Goal: Browse casually: Explore the website without a specific task or goal

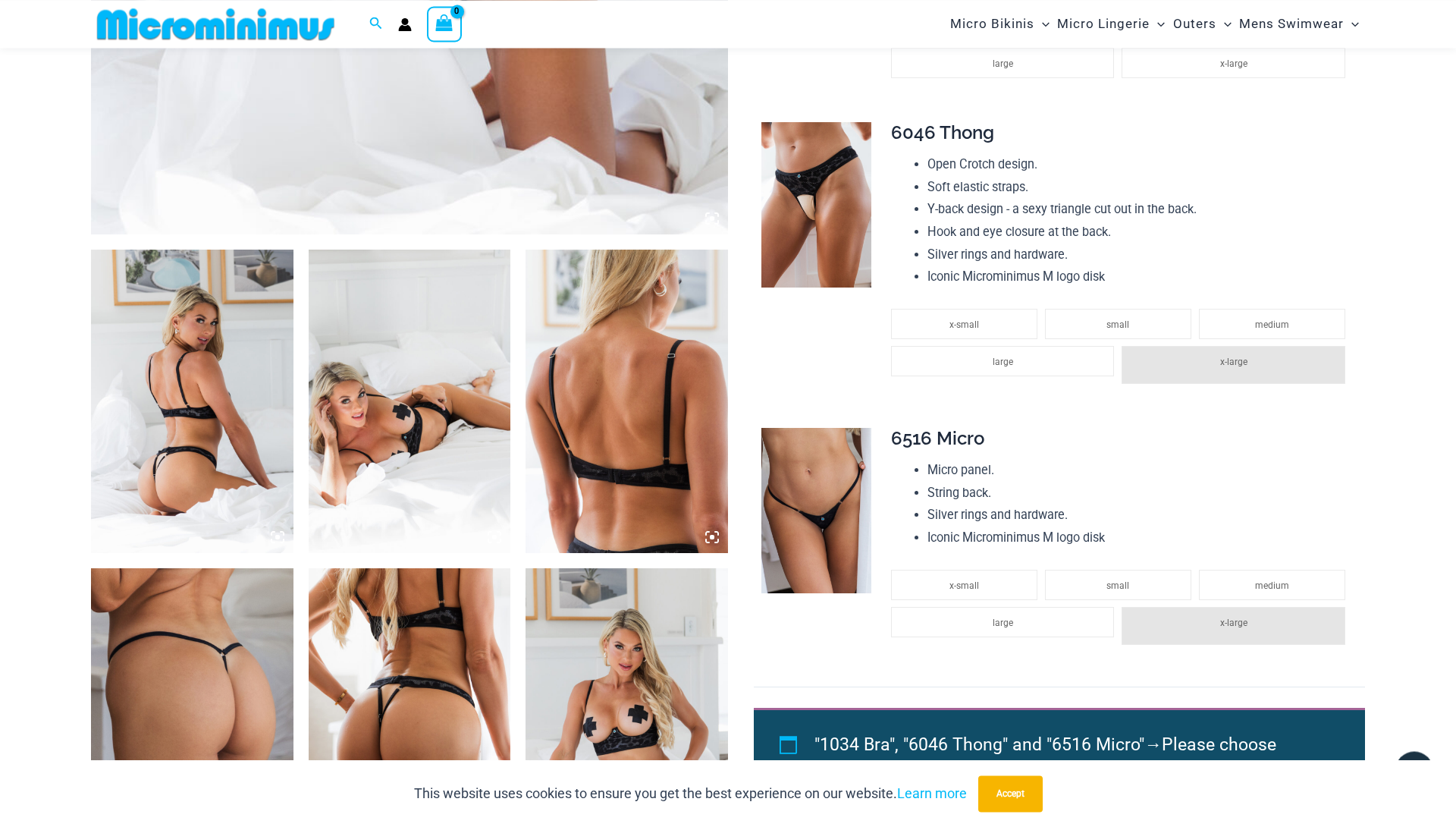
scroll to position [994, 0]
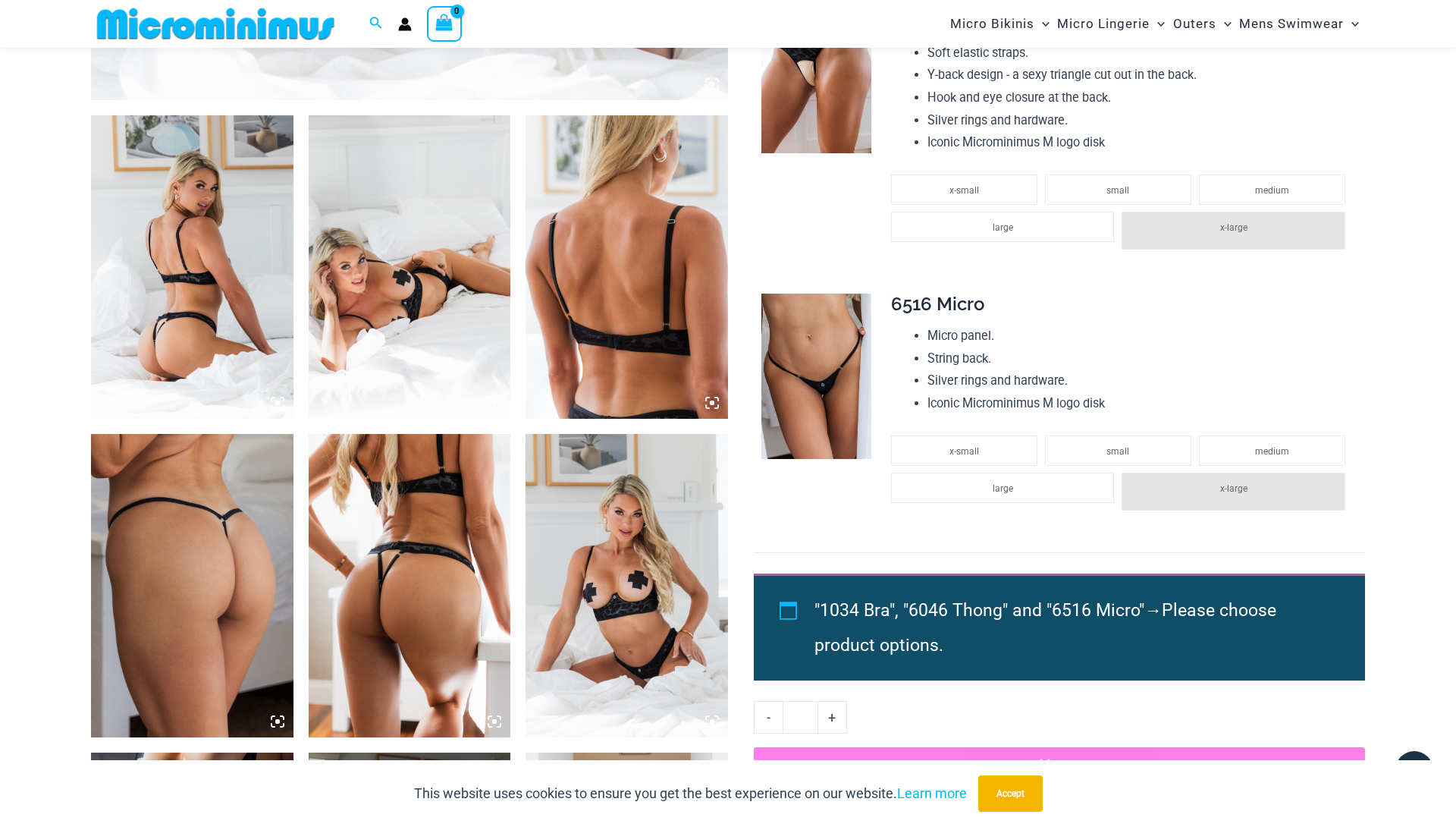
click at [128, 263] on img at bounding box center [191, 266] width 202 height 303
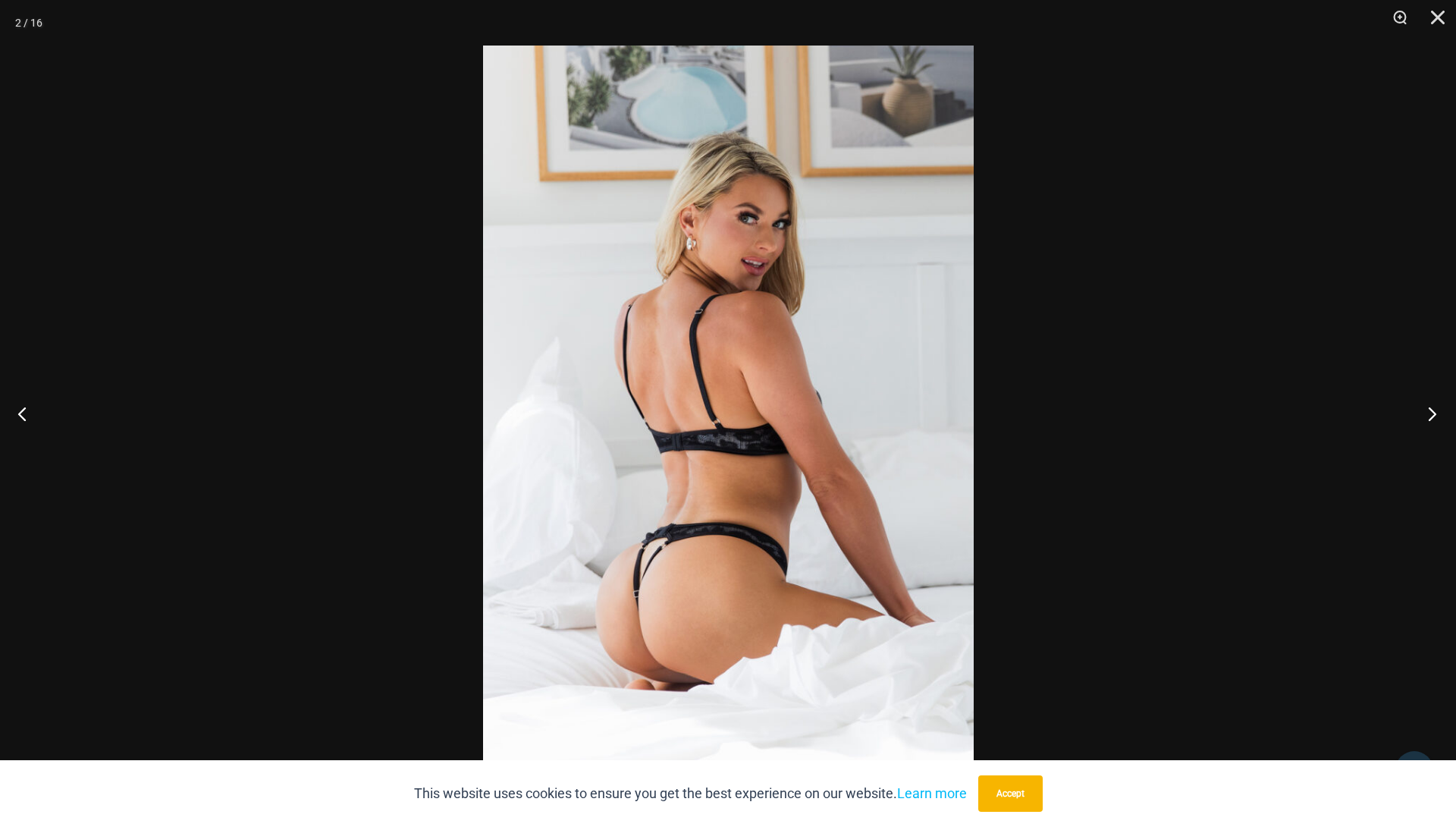
click at [1438, 415] on button "Next" at bounding box center [1427, 413] width 57 height 76
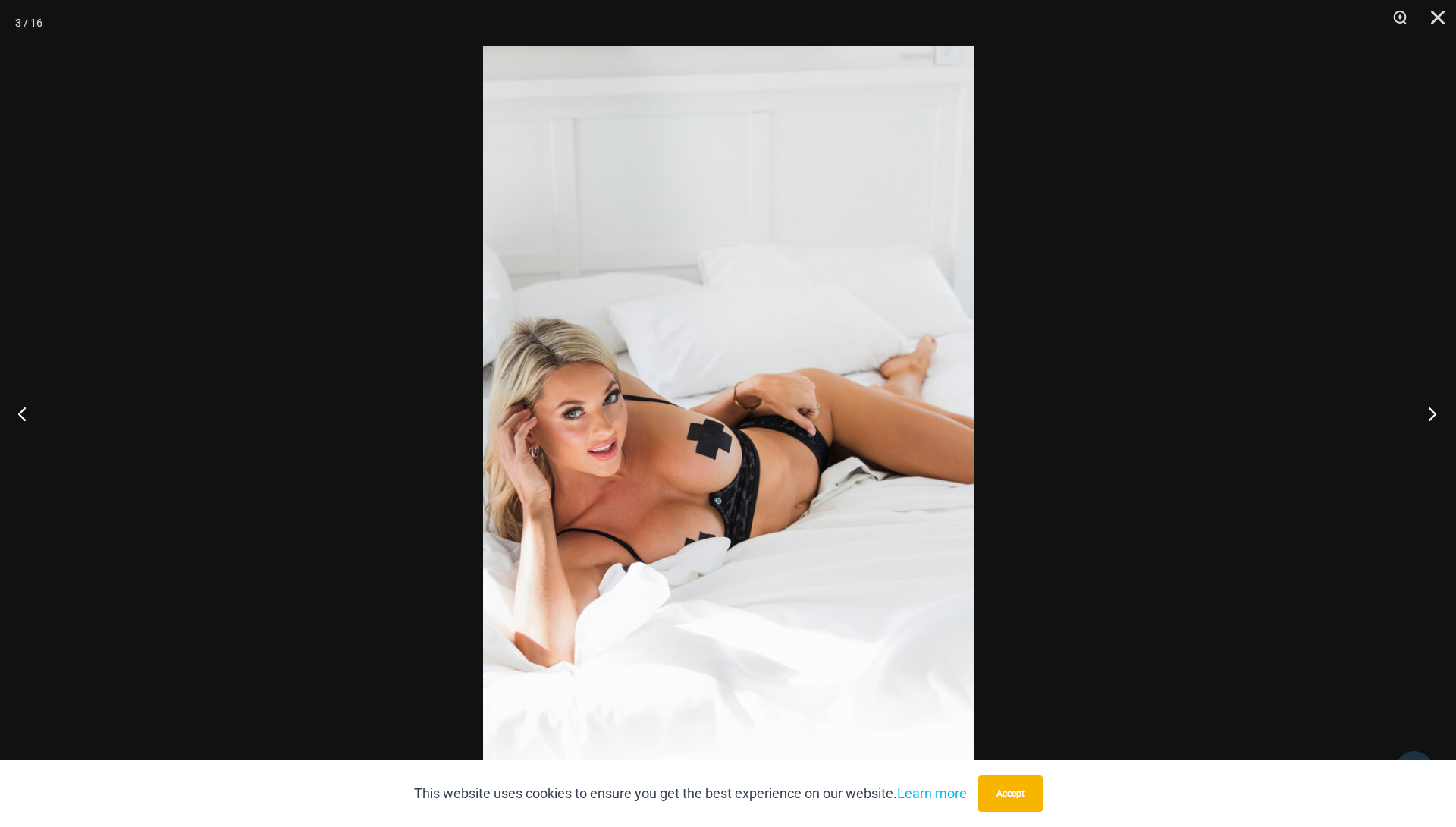
click at [1438, 414] on button "Next" at bounding box center [1427, 413] width 57 height 76
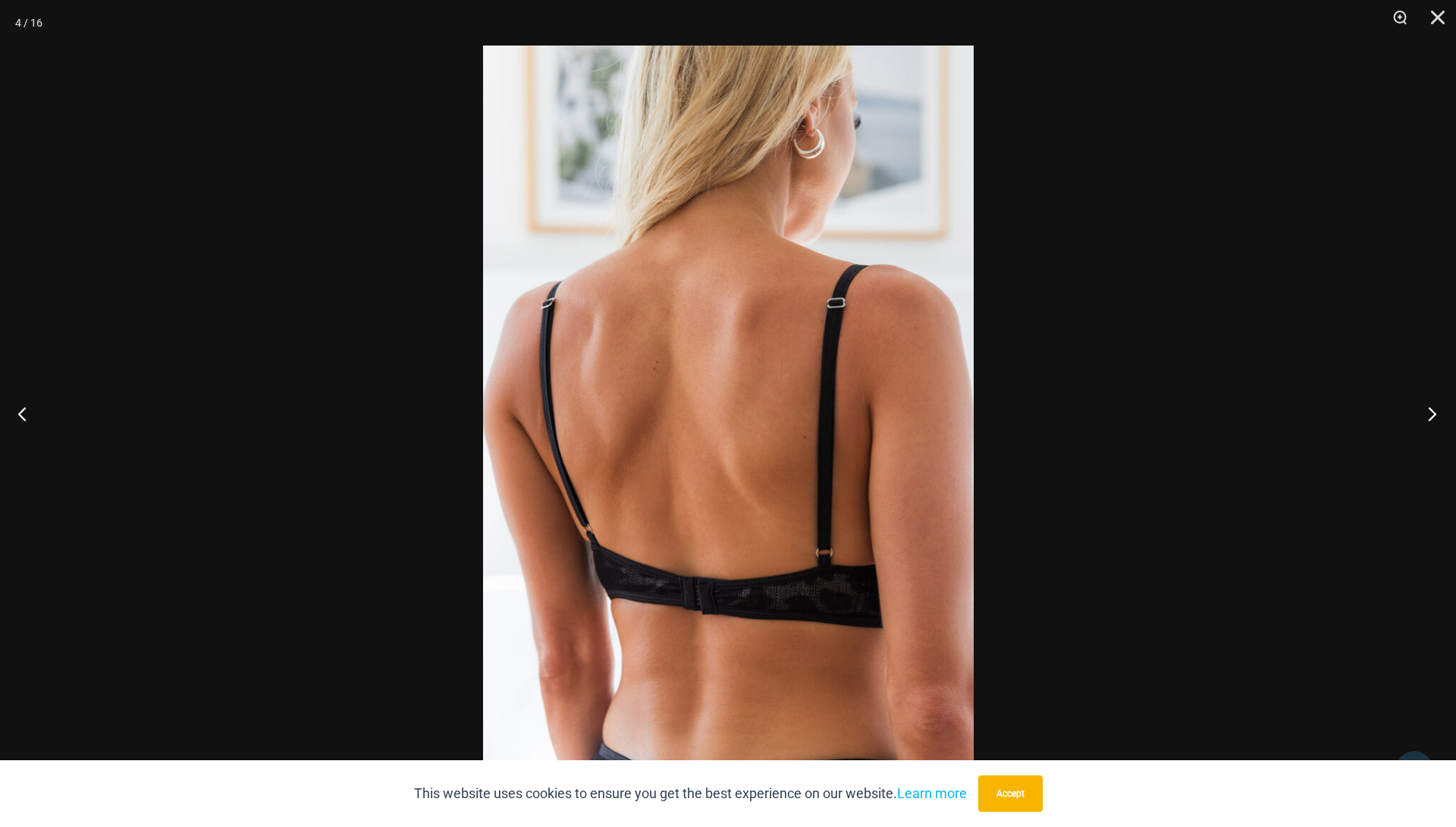
click at [1438, 414] on button "Next" at bounding box center [1427, 413] width 57 height 76
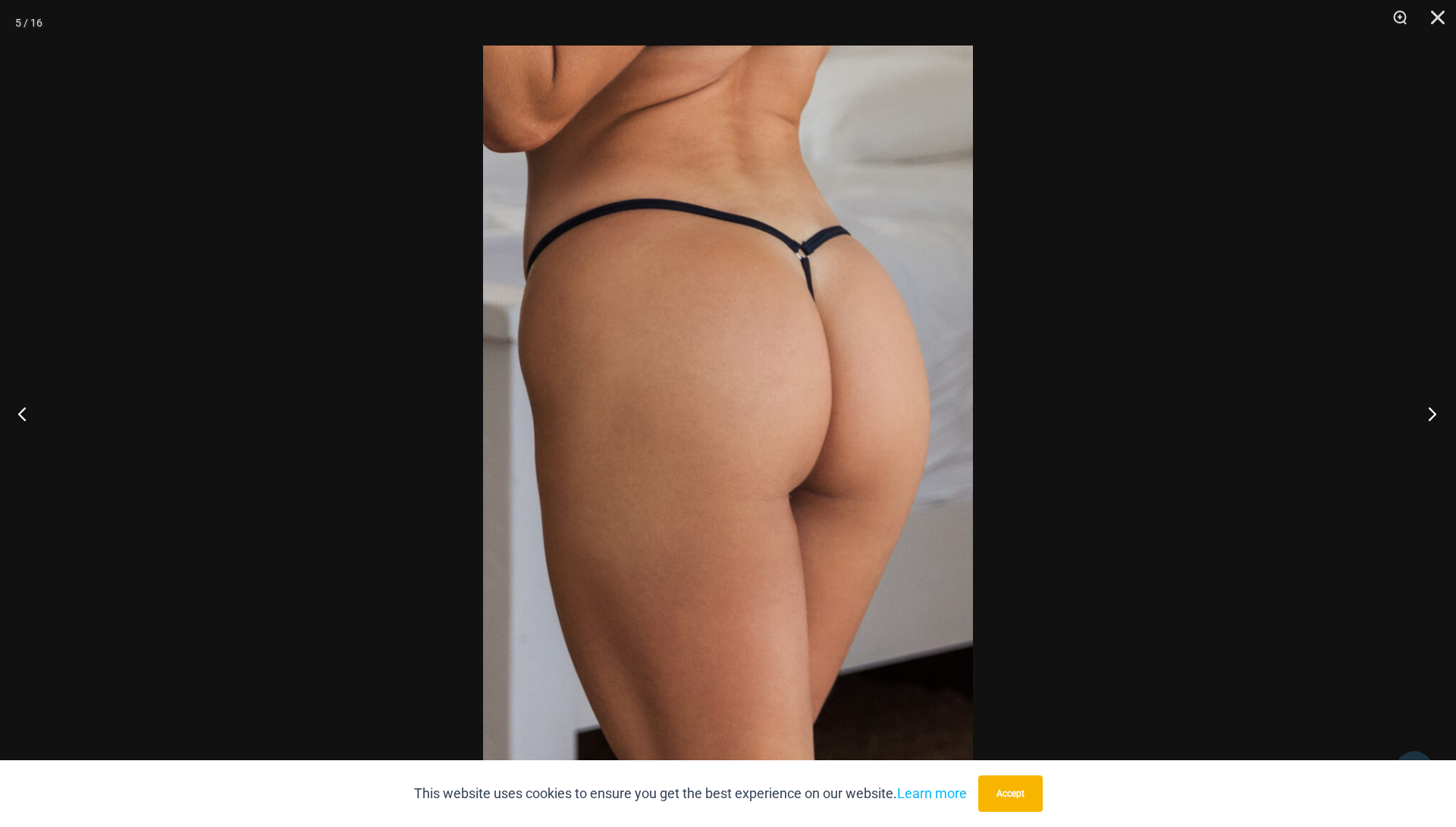
click at [1438, 411] on button "Next" at bounding box center [1427, 413] width 57 height 76
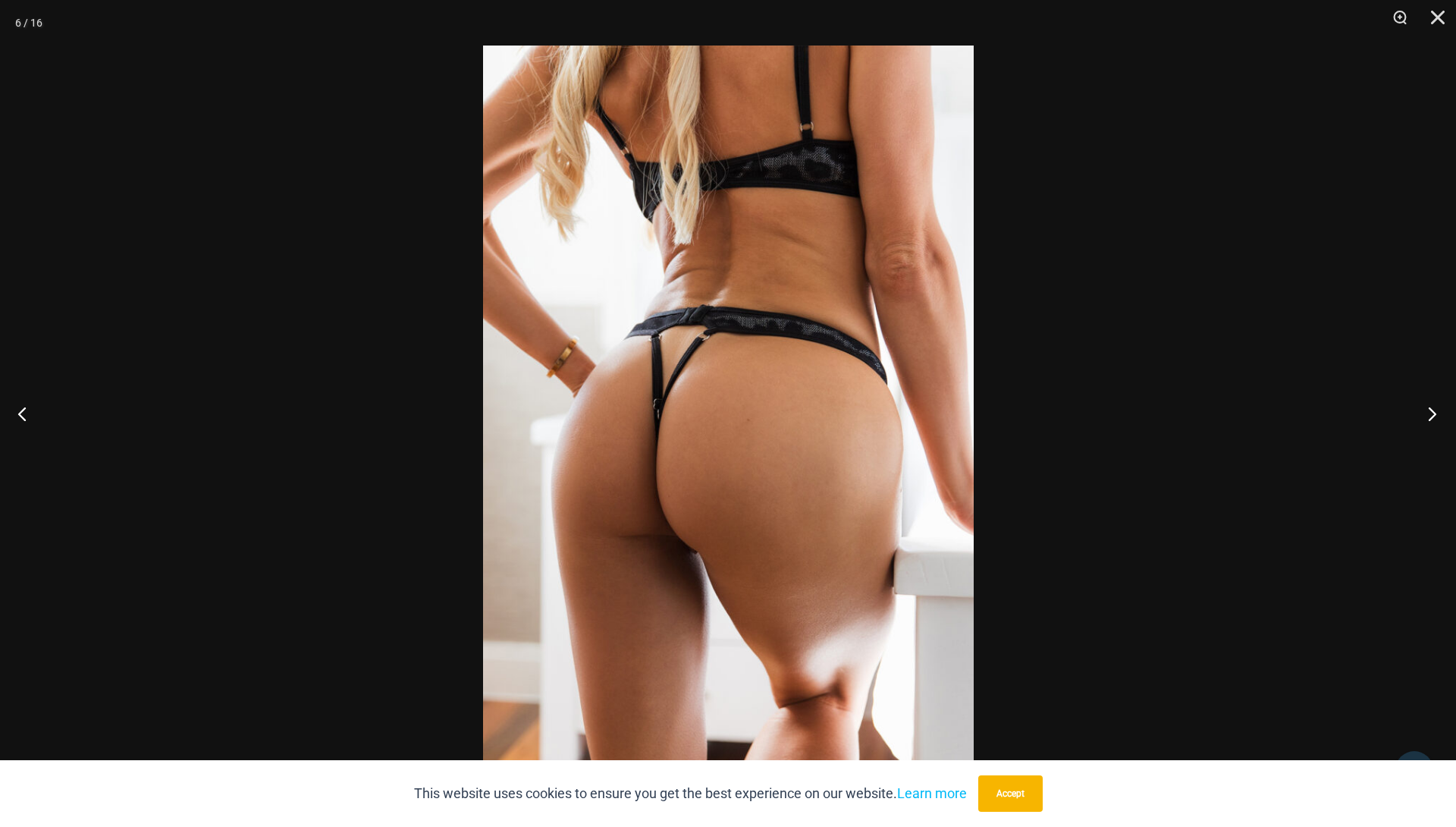
click at [1437, 411] on button "Next" at bounding box center [1427, 413] width 57 height 76
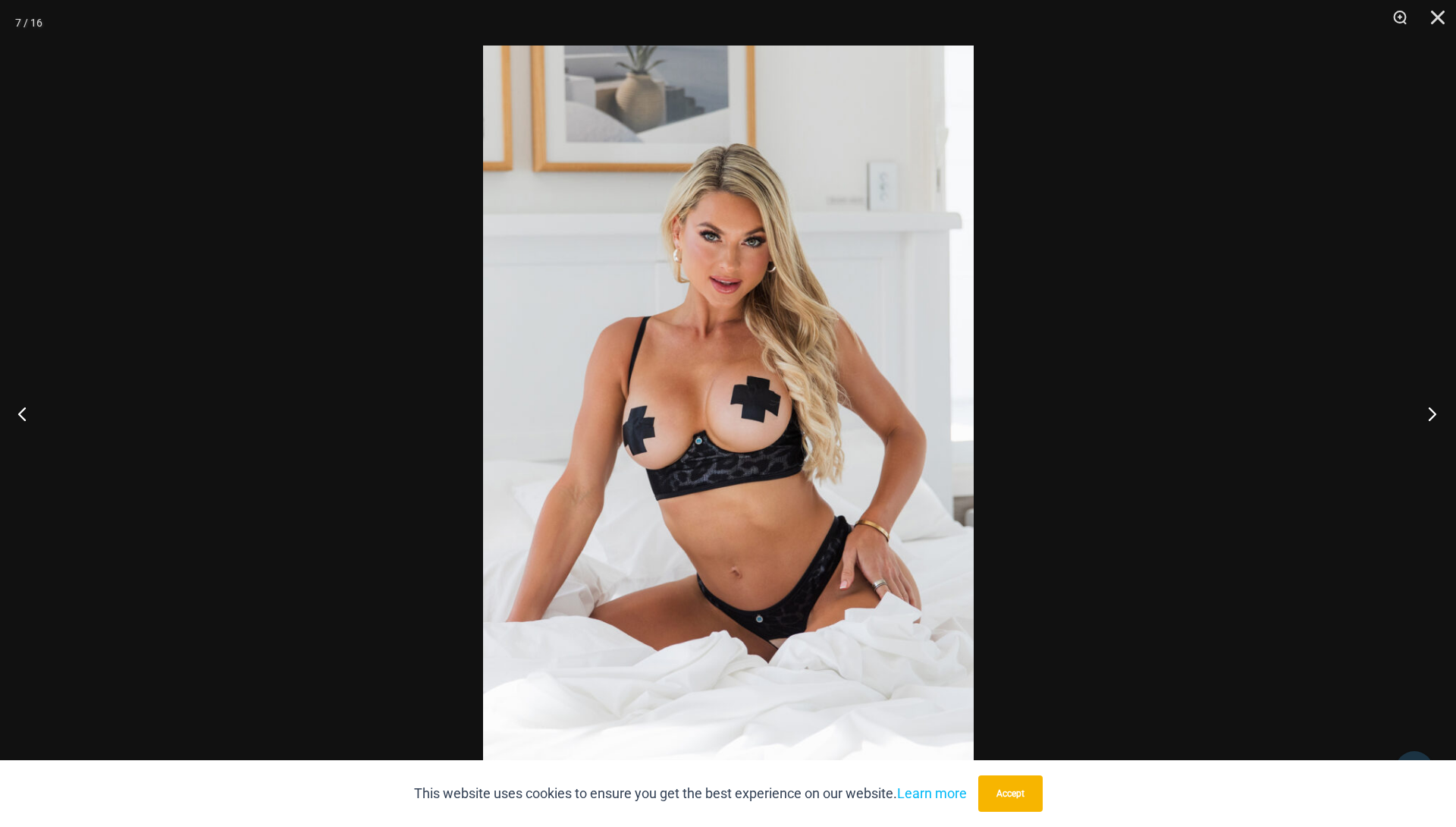
click at [1437, 411] on button "Next" at bounding box center [1427, 413] width 57 height 76
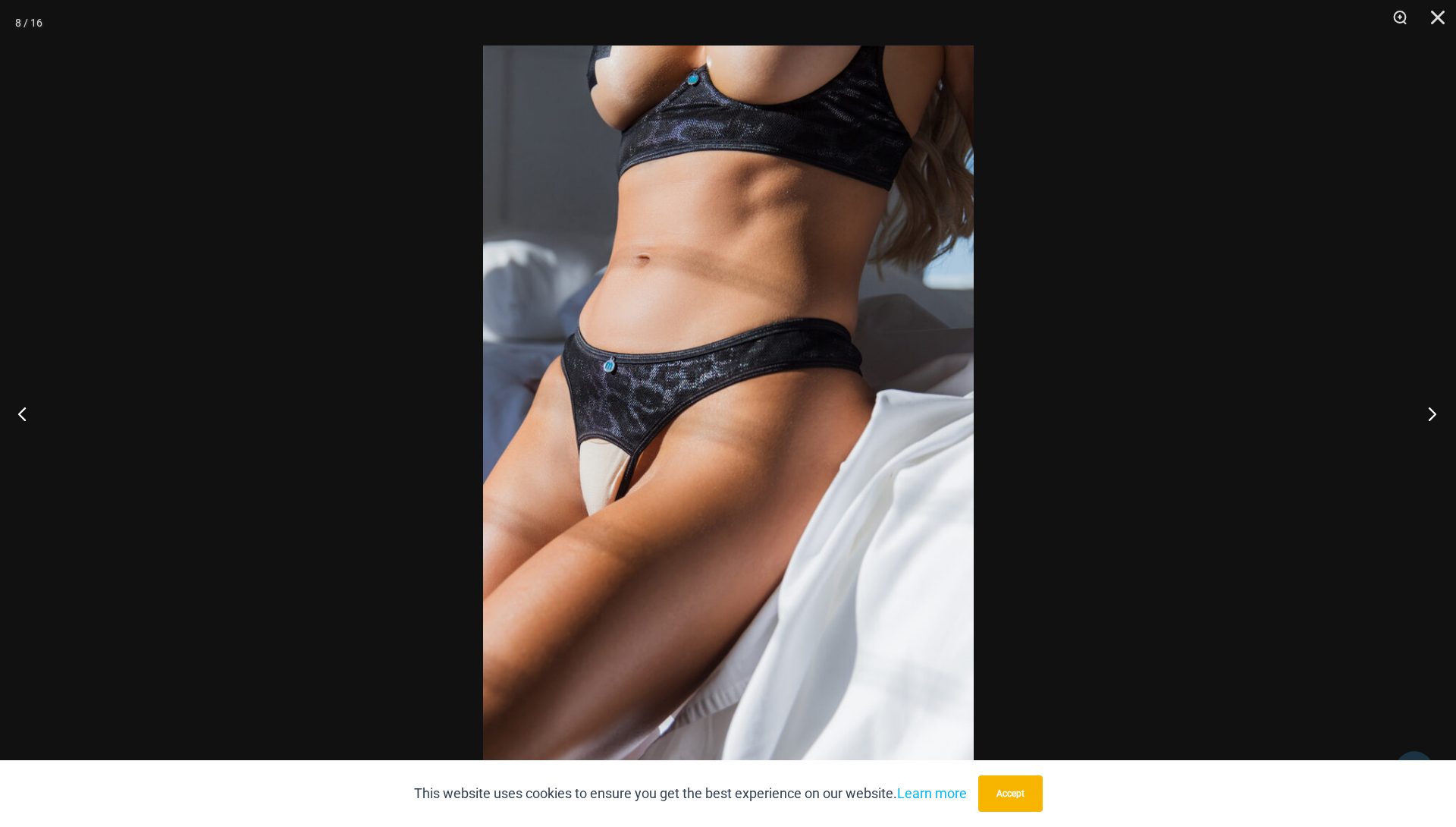
click at [1437, 411] on button "Next" at bounding box center [1427, 413] width 57 height 76
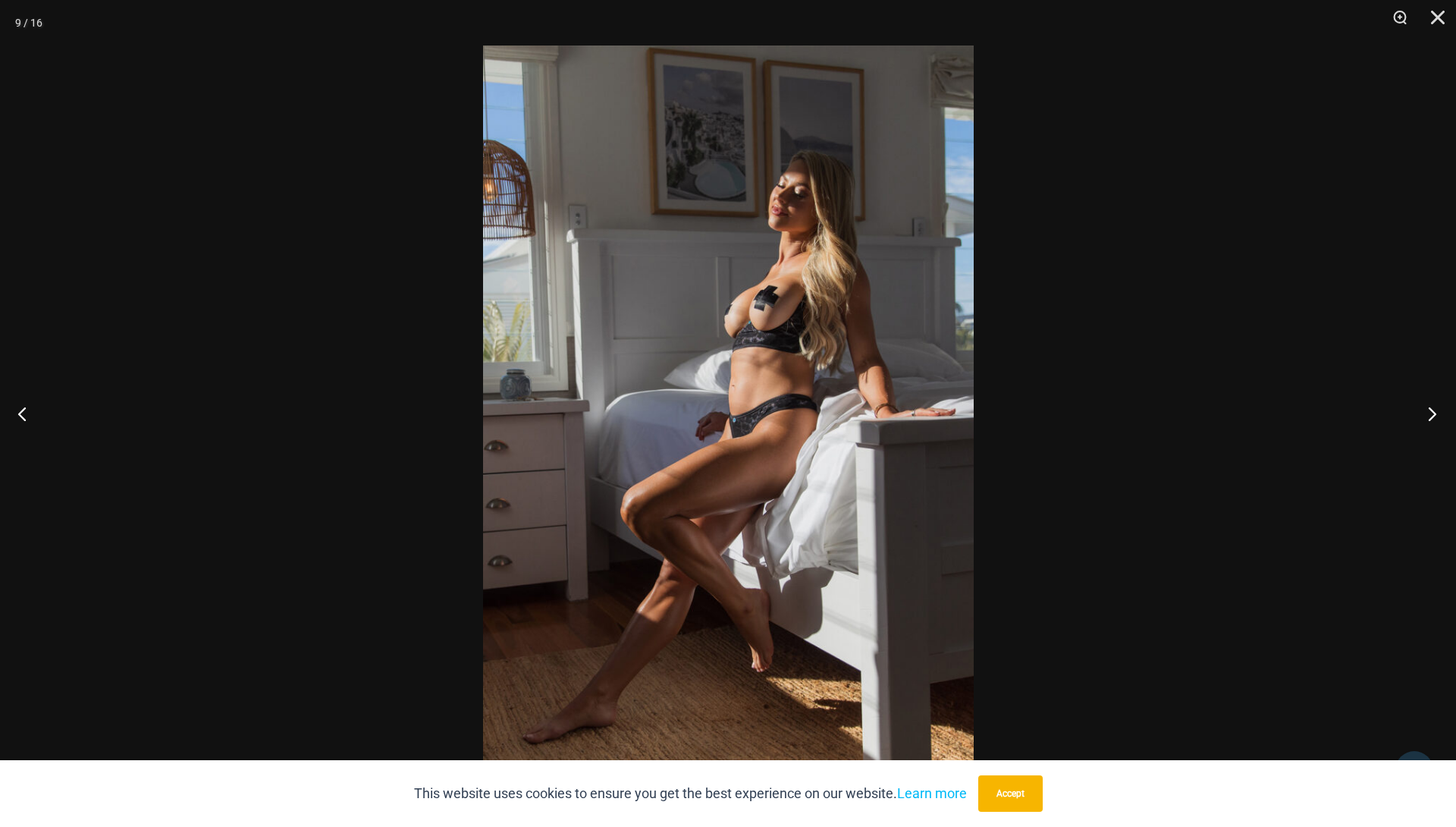
click at [1437, 411] on button "Next" at bounding box center [1427, 413] width 57 height 76
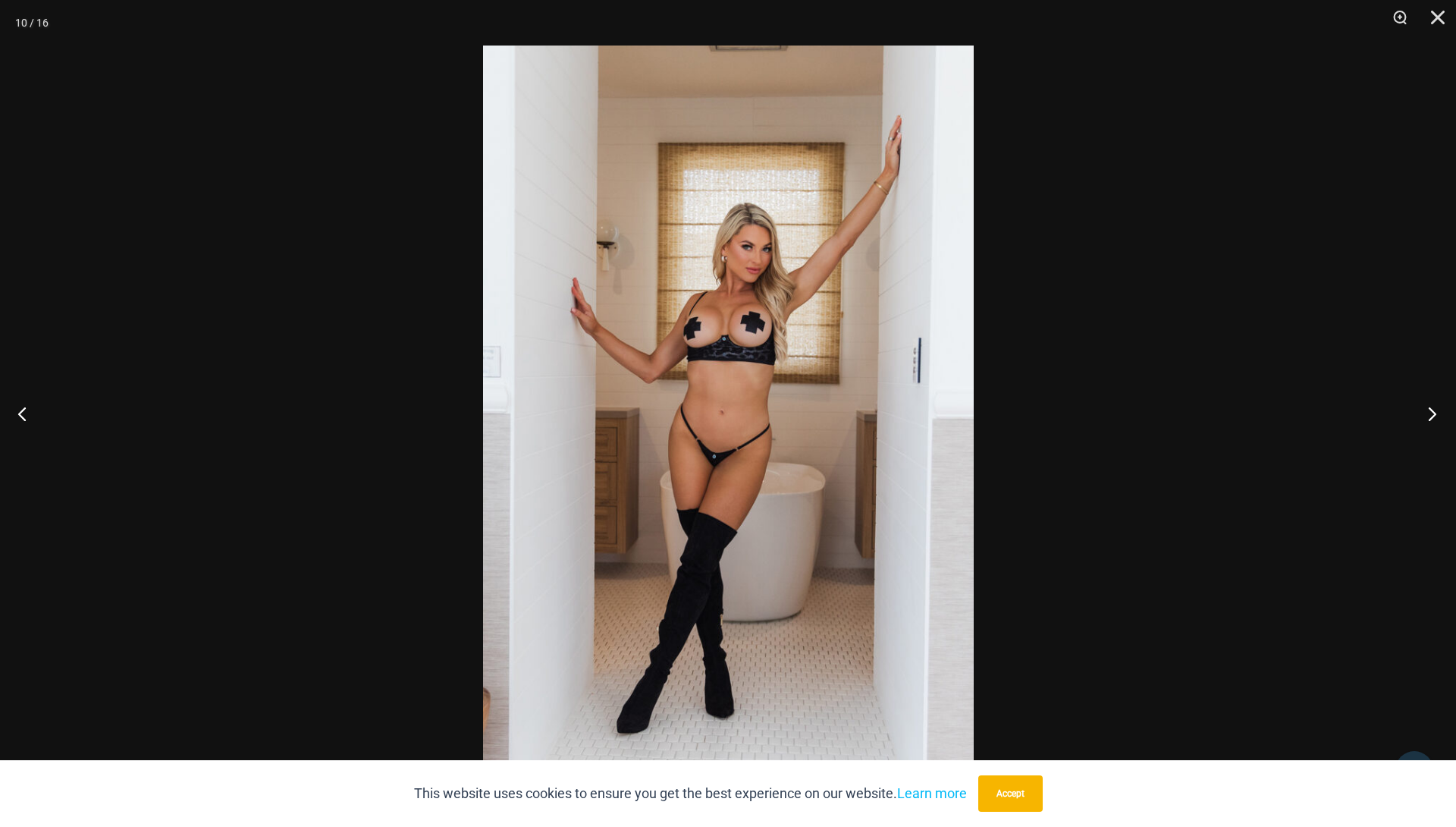
click at [1437, 411] on button "Next" at bounding box center [1427, 413] width 57 height 76
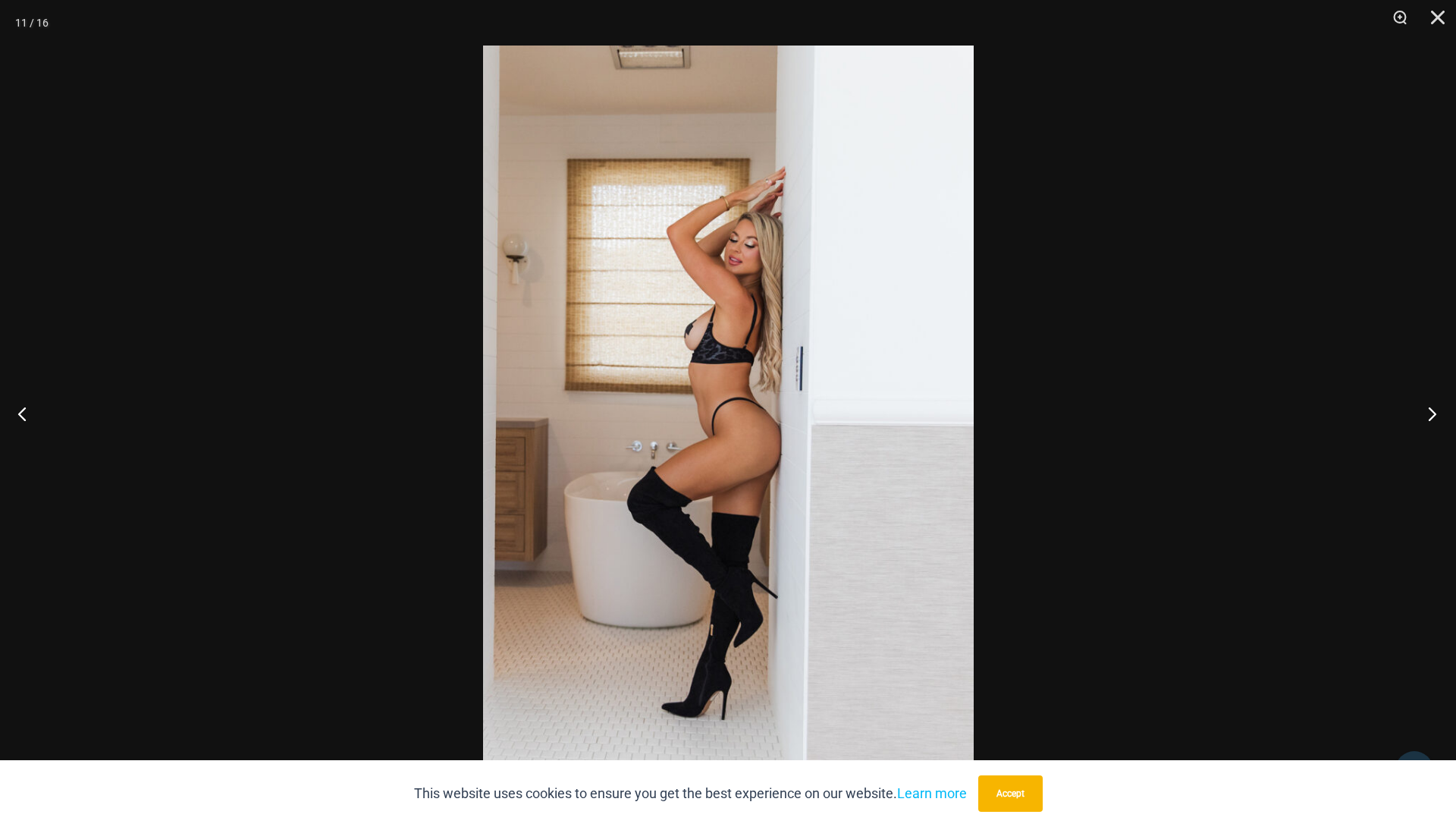
click at [1437, 411] on button "Next" at bounding box center [1427, 413] width 57 height 76
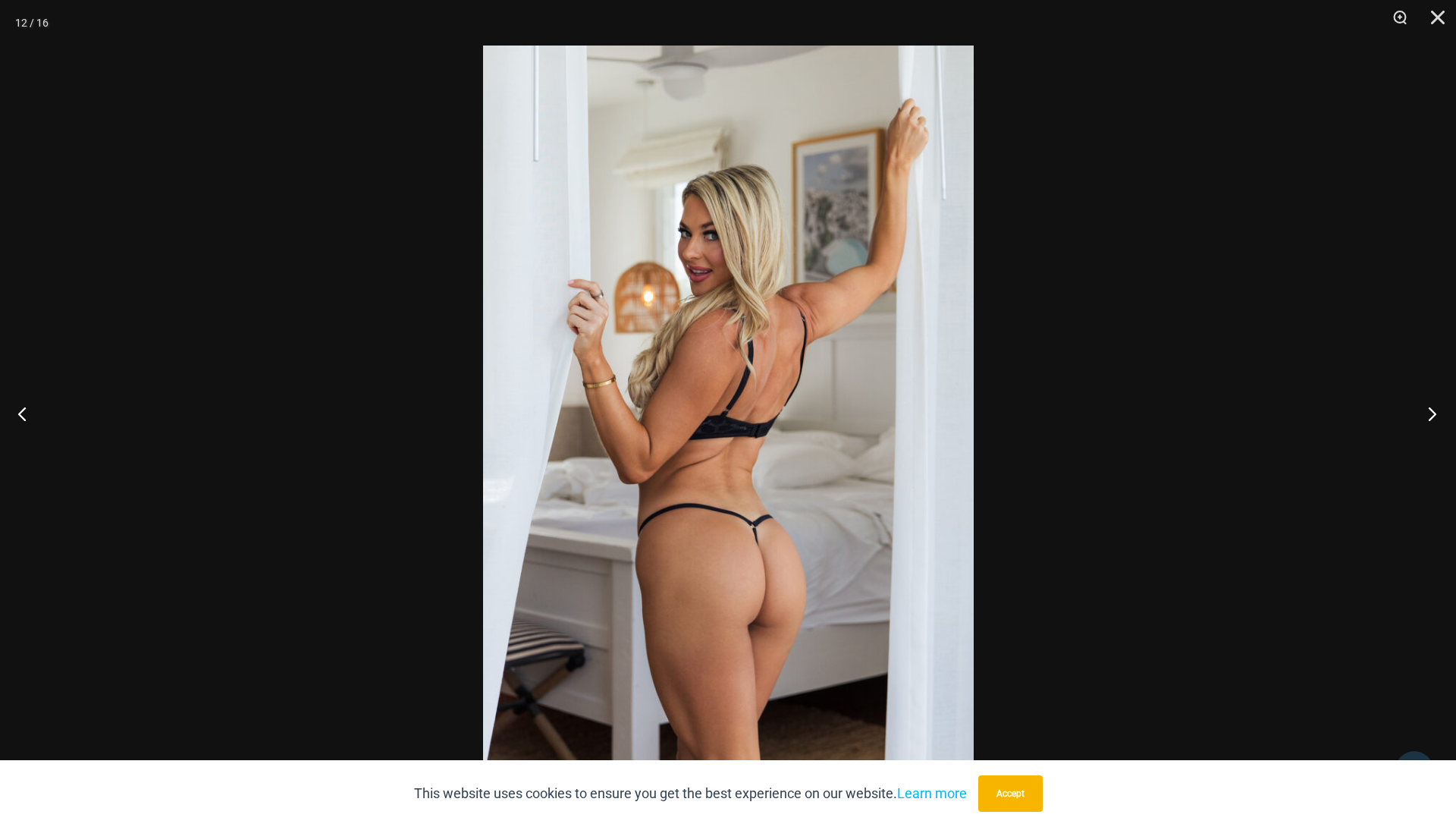
click at [1437, 411] on button "Next" at bounding box center [1427, 413] width 57 height 76
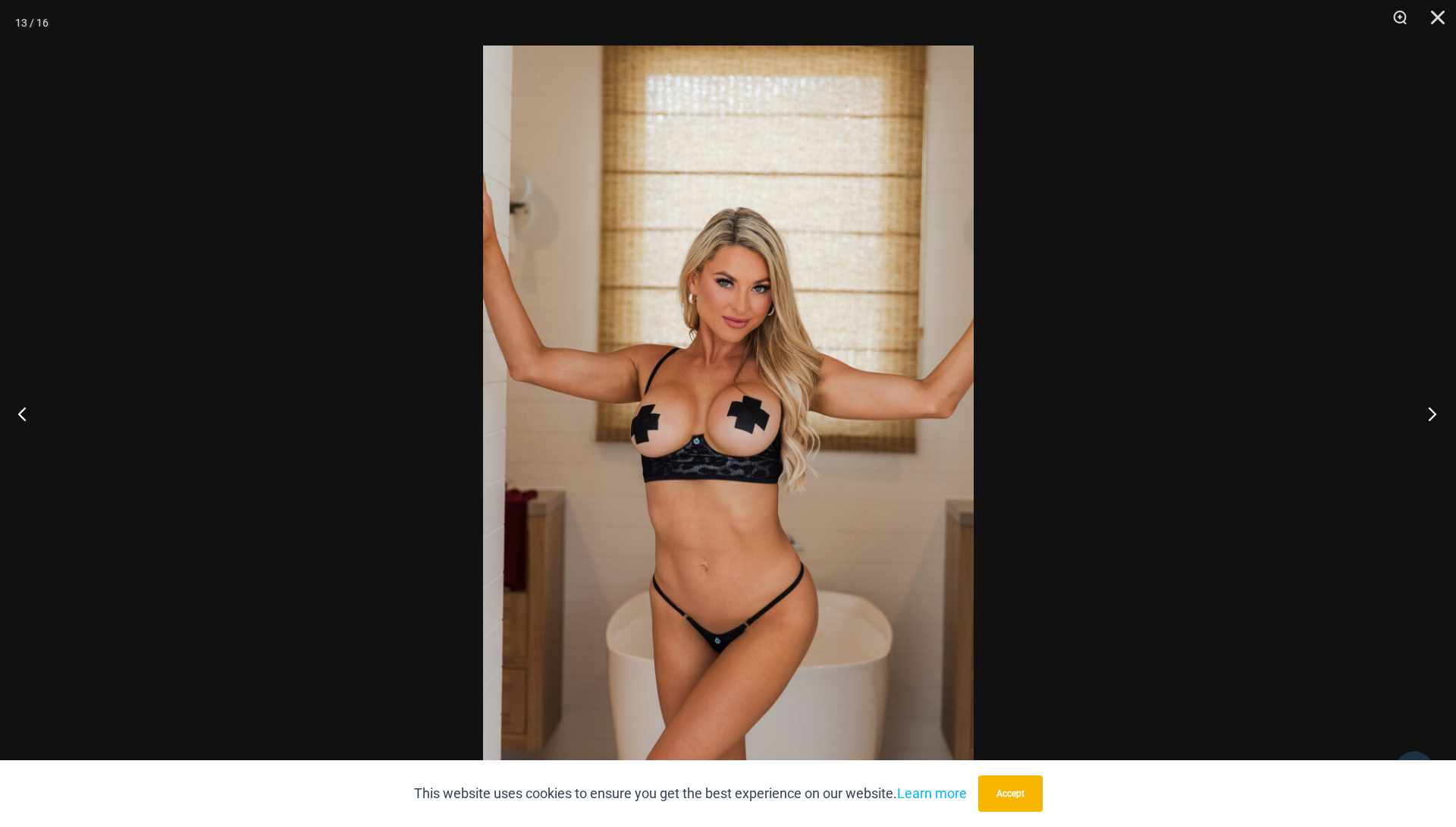
click at [1437, 411] on button "Next" at bounding box center [1427, 413] width 57 height 76
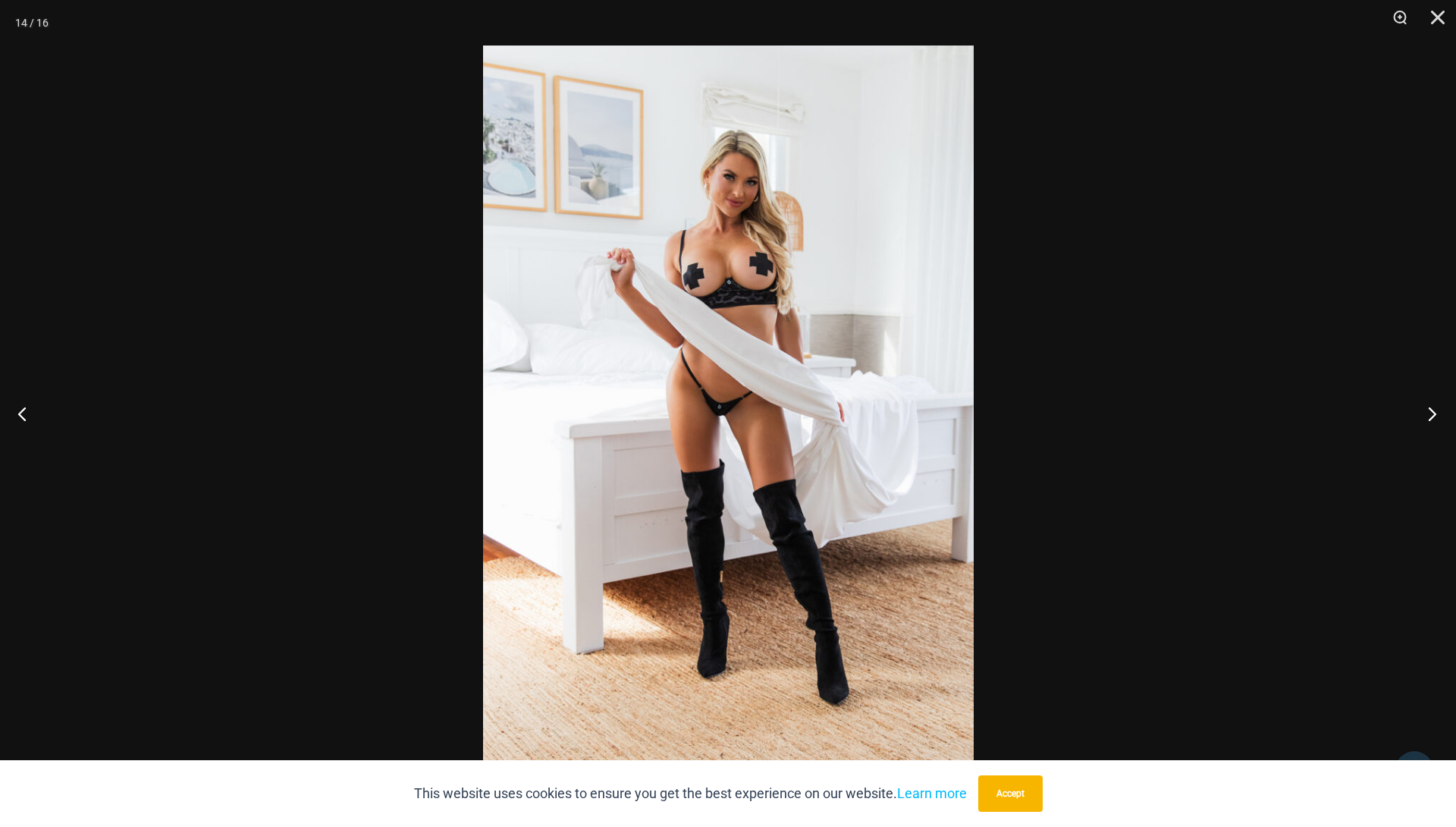
click at [1437, 411] on button "Next" at bounding box center [1427, 413] width 57 height 76
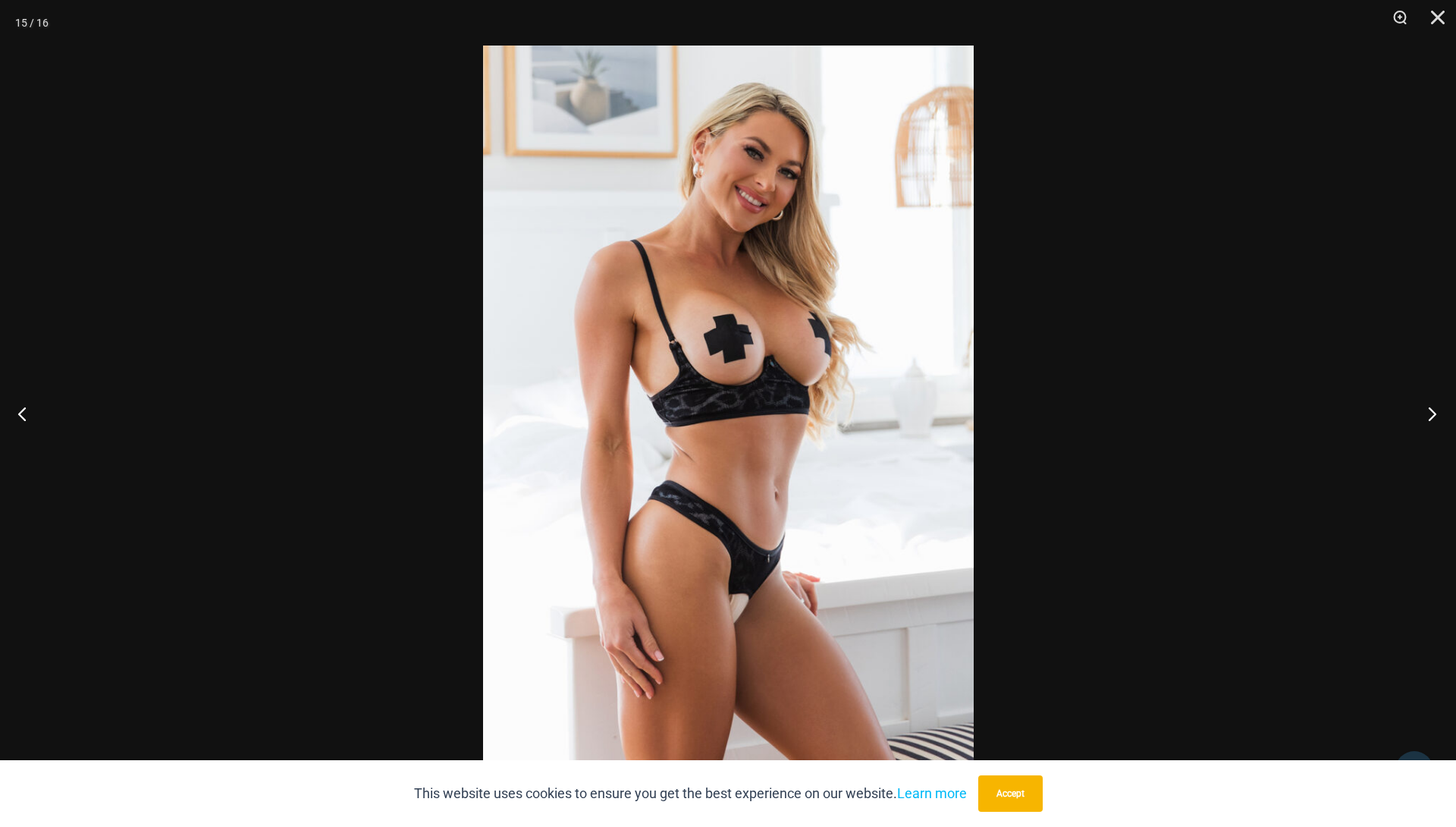
click at [1437, 411] on button "Next" at bounding box center [1427, 413] width 57 height 76
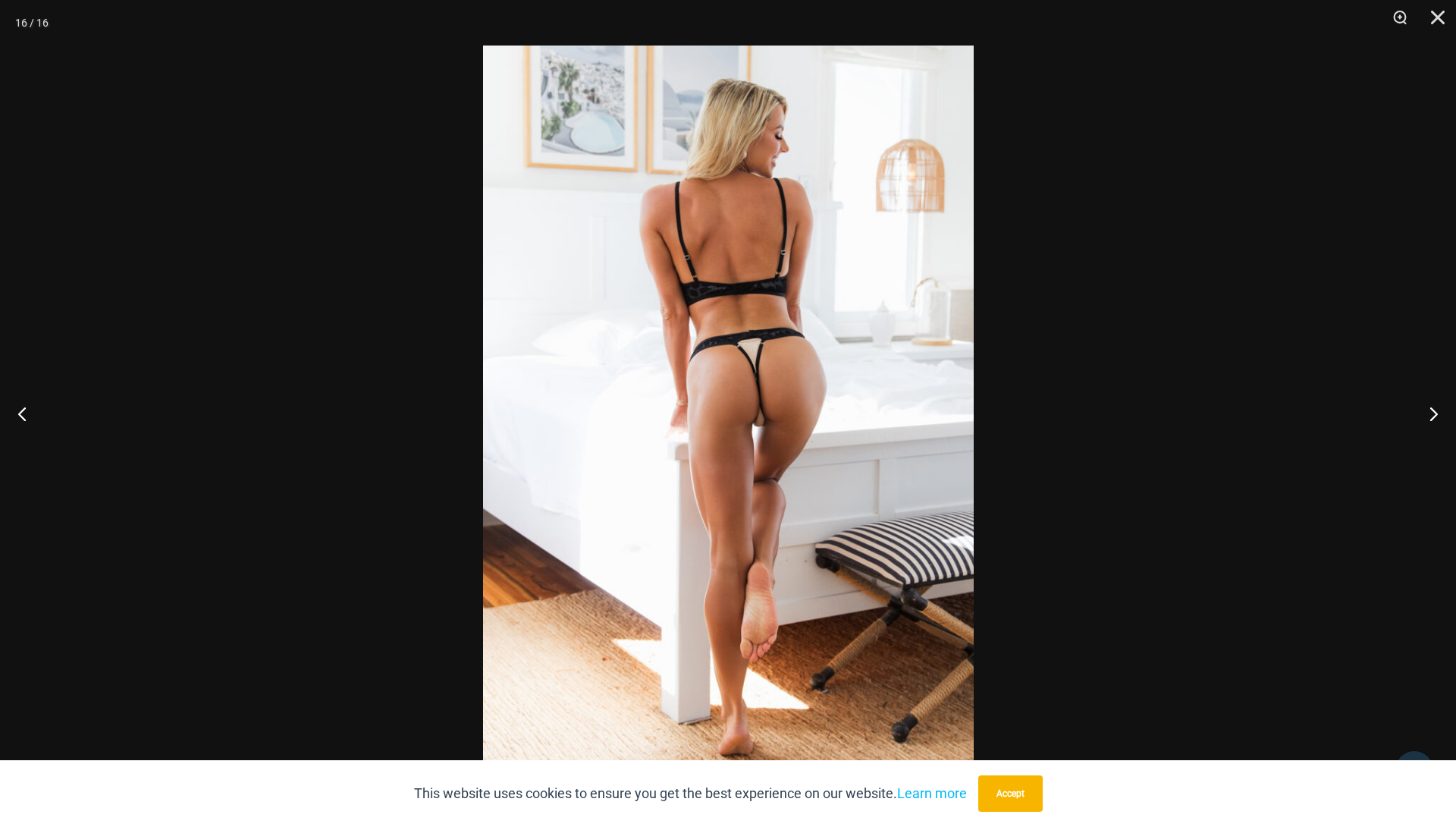
click at [823, 472] on img at bounding box center [728, 413] width 491 height 736
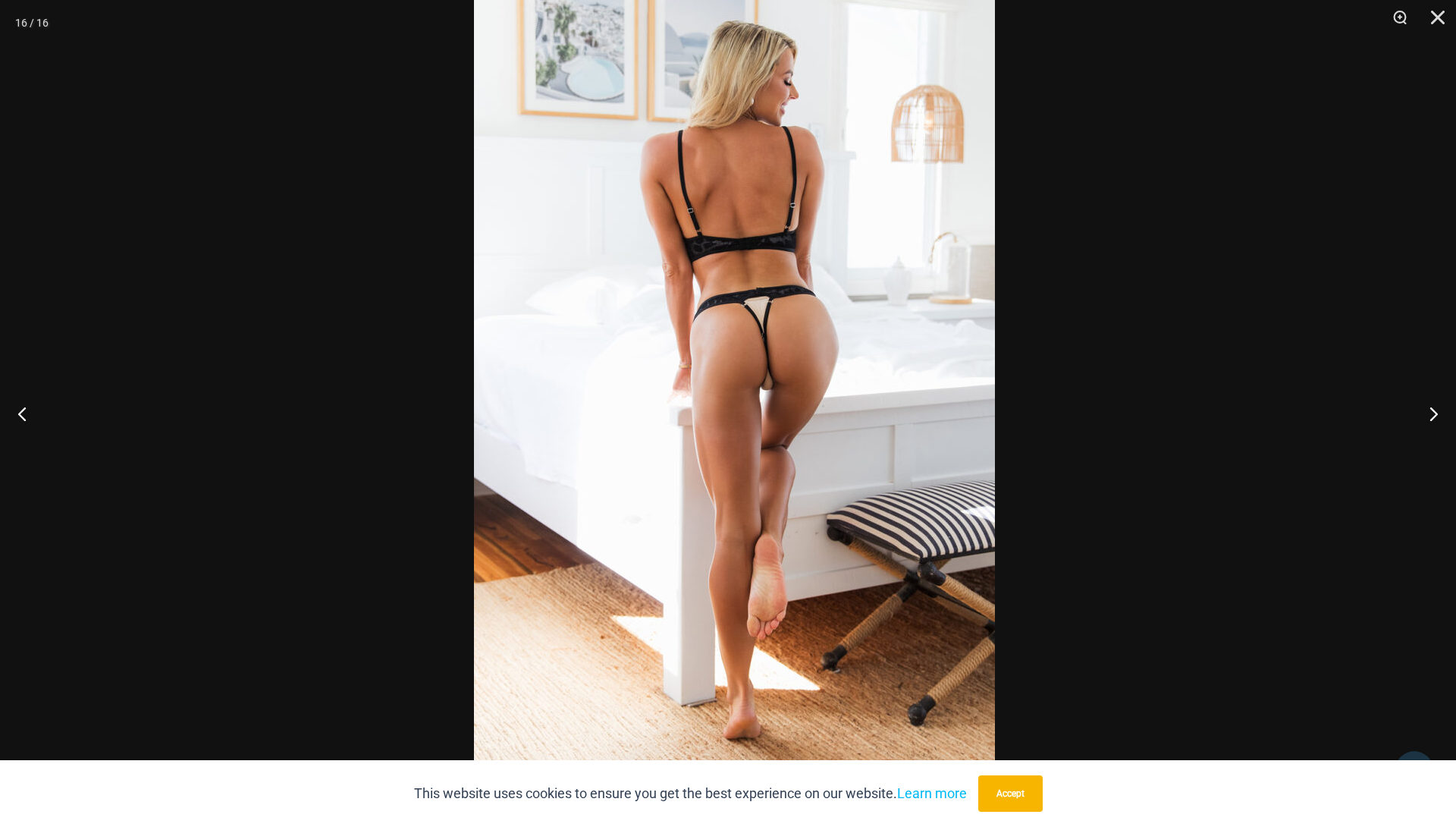
click at [848, 378] on img at bounding box center [734, 376] width 521 height 782
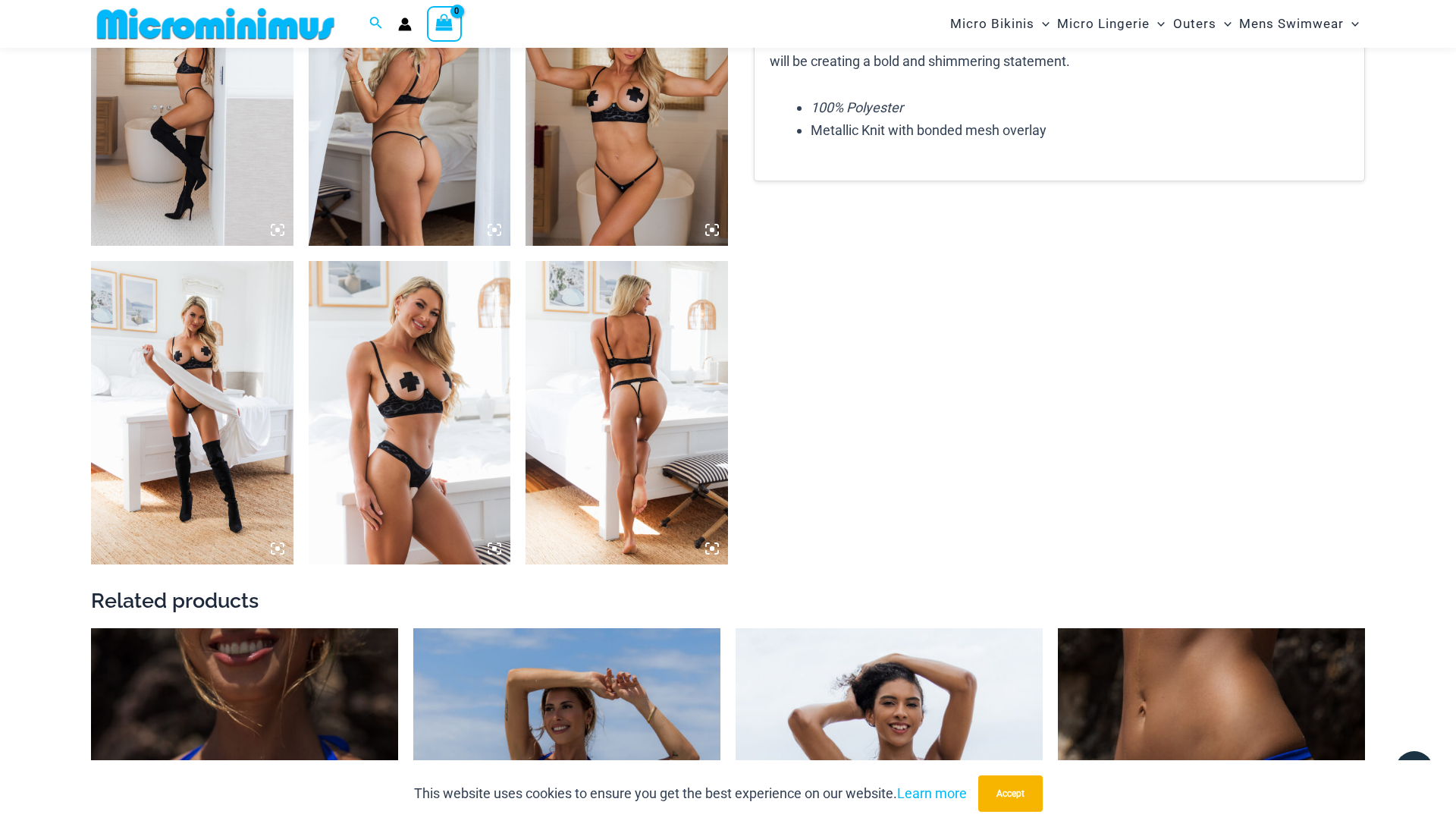
scroll to position [2439, 0]
